Goal: Navigation & Orientation: Find specific page/section

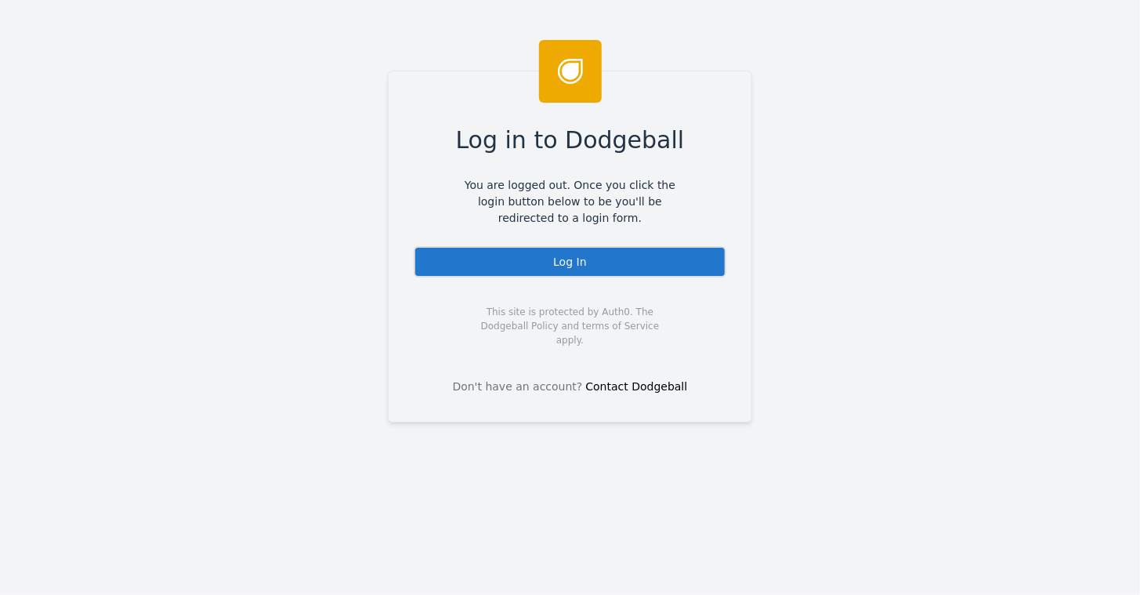
click at [558, 260] on div "Log In" at bounding box center [570, 261] width 313 height 31
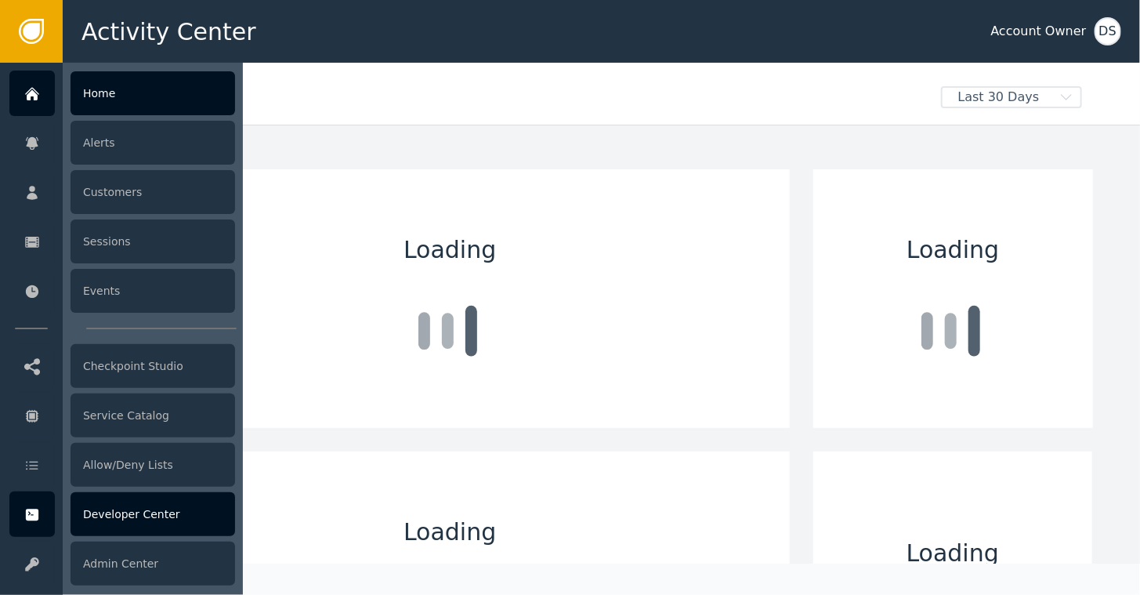
click at [115, 506] on div "Developer Center" at bounding box center [153, 514] width 165 height 44
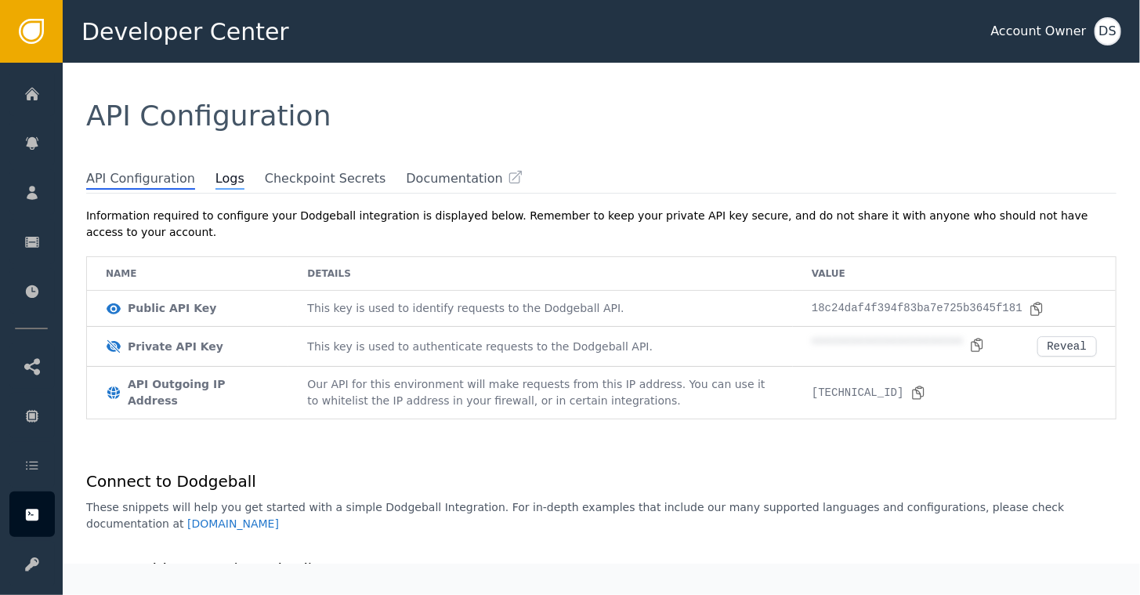
click at [215, 182] on span "Logs" at bounding box center [229, 179] width 29 height 20
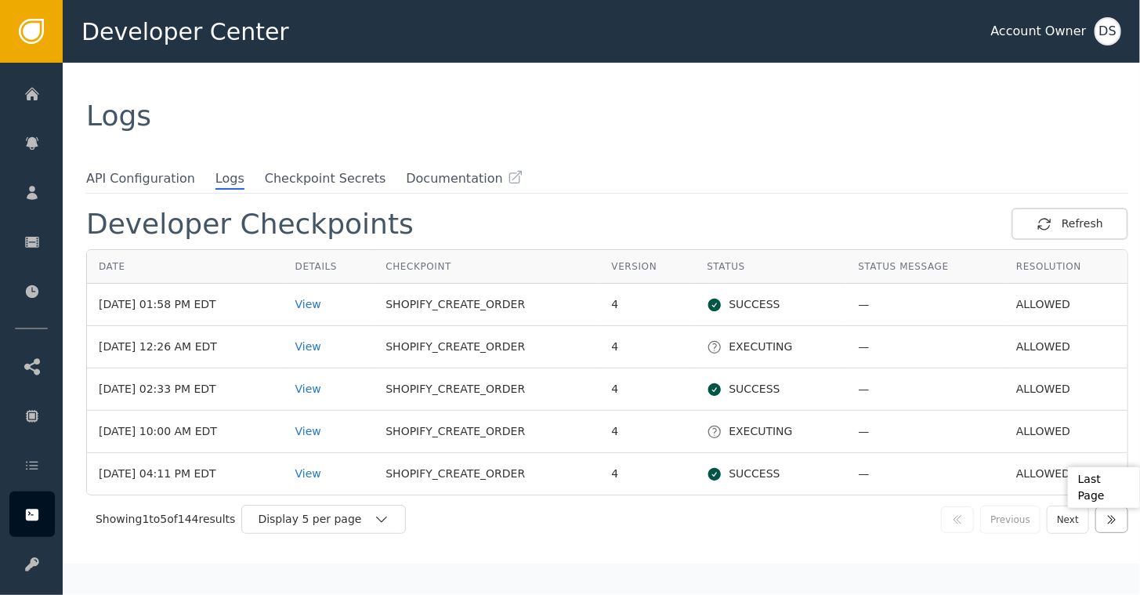
click at [1106, 517] on icon "button" at bounding box center [1112, 519] width 13 height 13
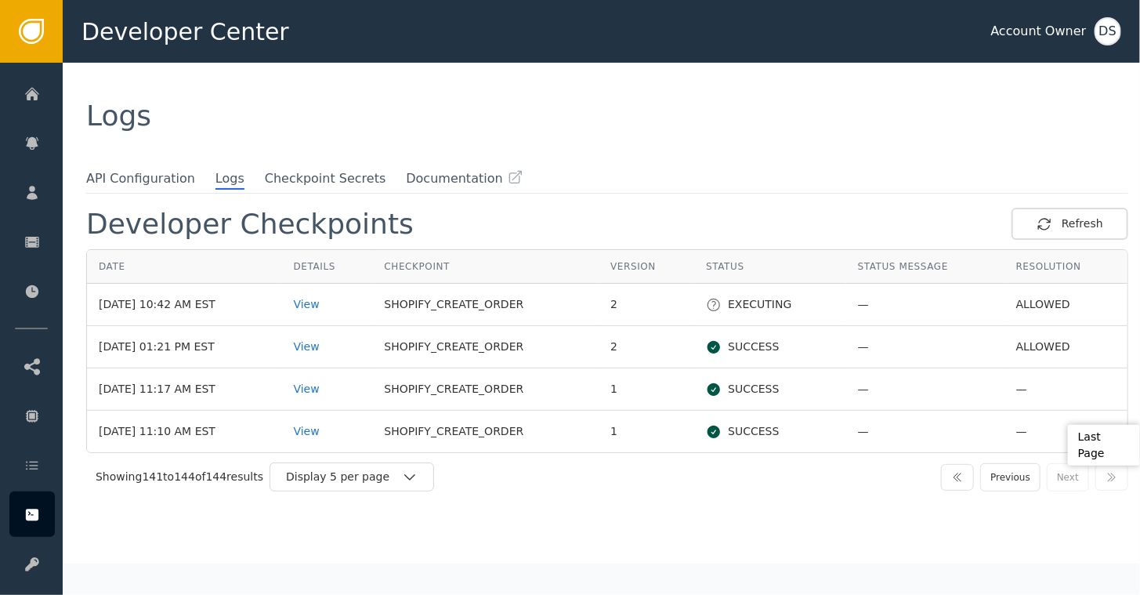
click at [1107, 479] on div at bounding box center [1111, 477] width 33 height 27
click at [129, 173] on span "API Configuration" at bounding box center [140, 179] width 109 height 20
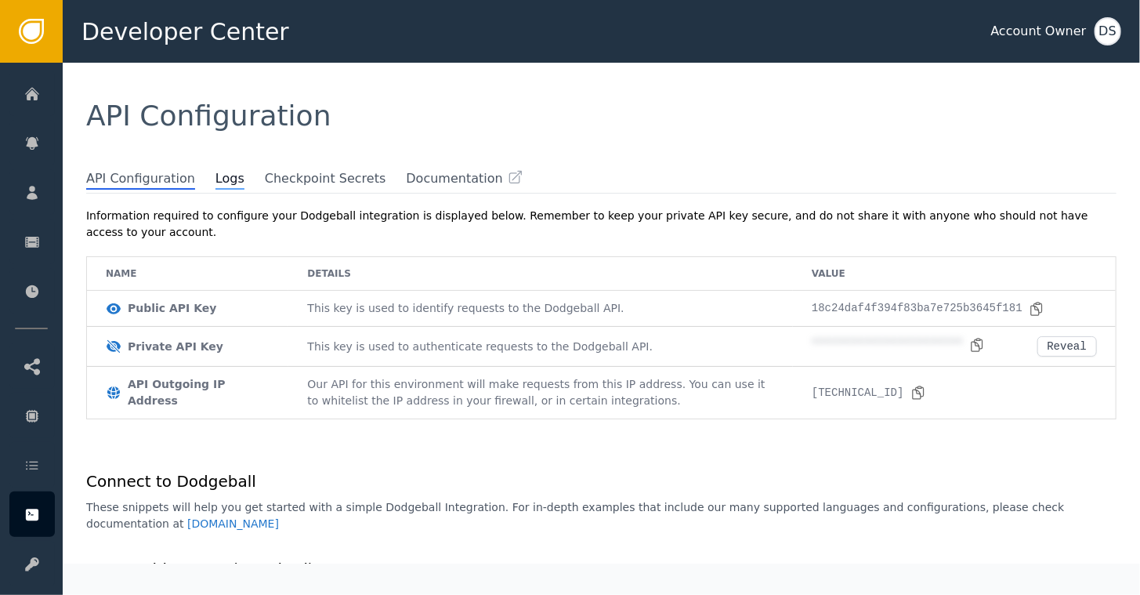
click at [215, 185] on span "Logs" at bounding box center [229, 179] width 29 height 20
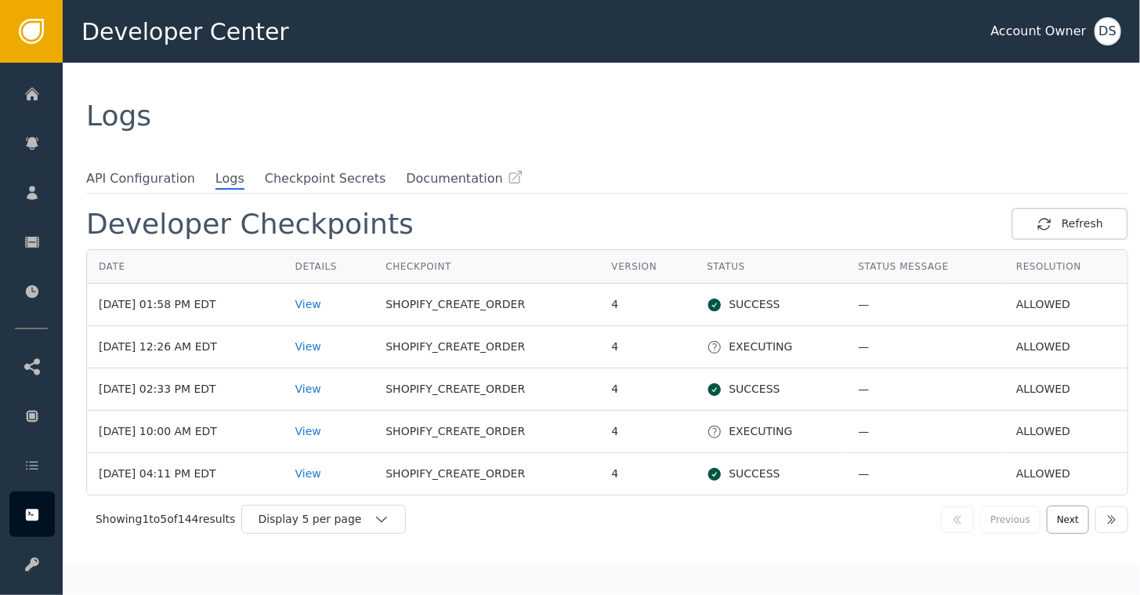
click at [1062, 517] on button "Next" at bounding box center [1068, 519] width 42 height 28
